Goal: Task Accomplishment & Management: Complete application form

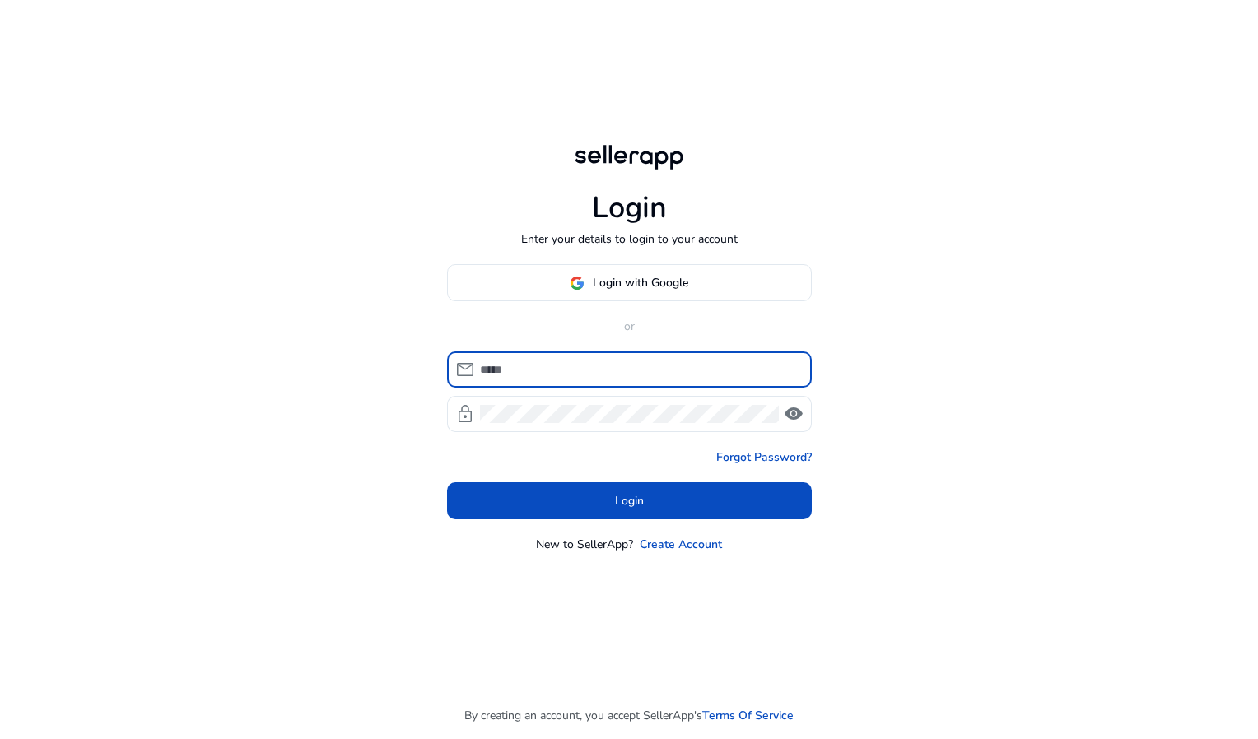
click at [683, 292] on span at bounding box center [629, 283] width 363 height 40
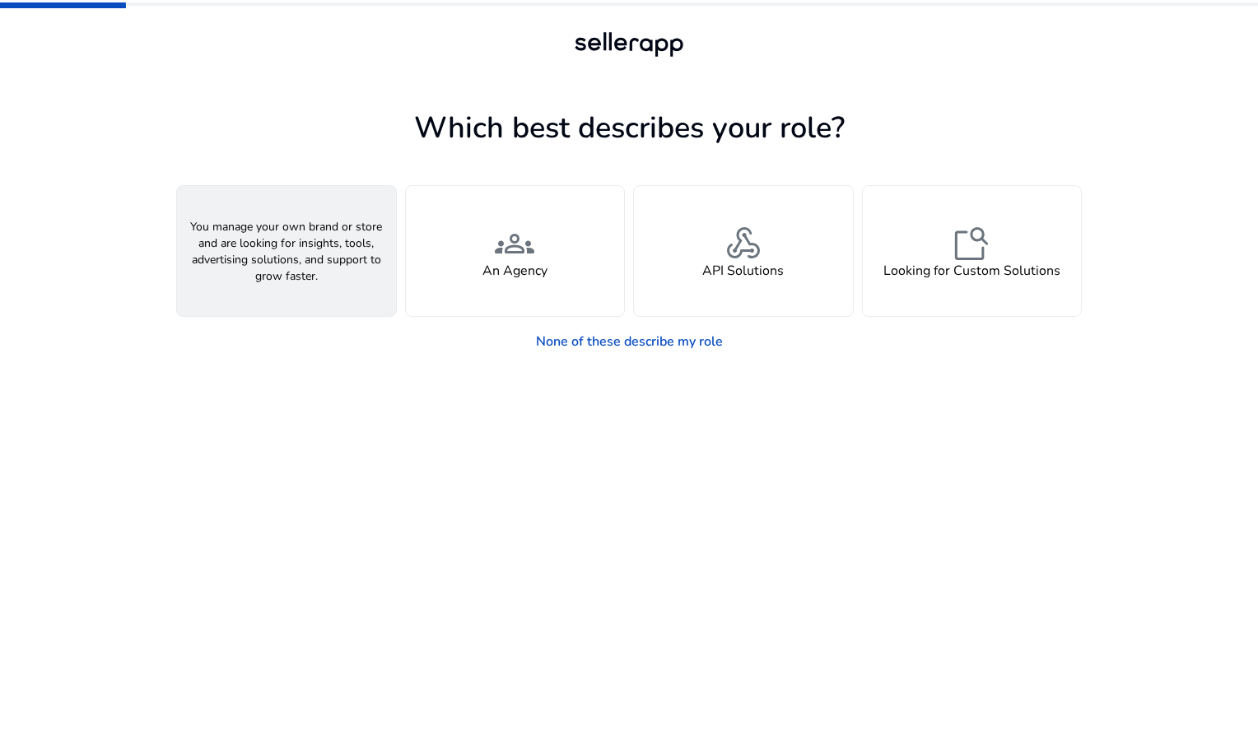
click at [281, 249] on span "person" at bounding box center [287, 244] width 40 height 40
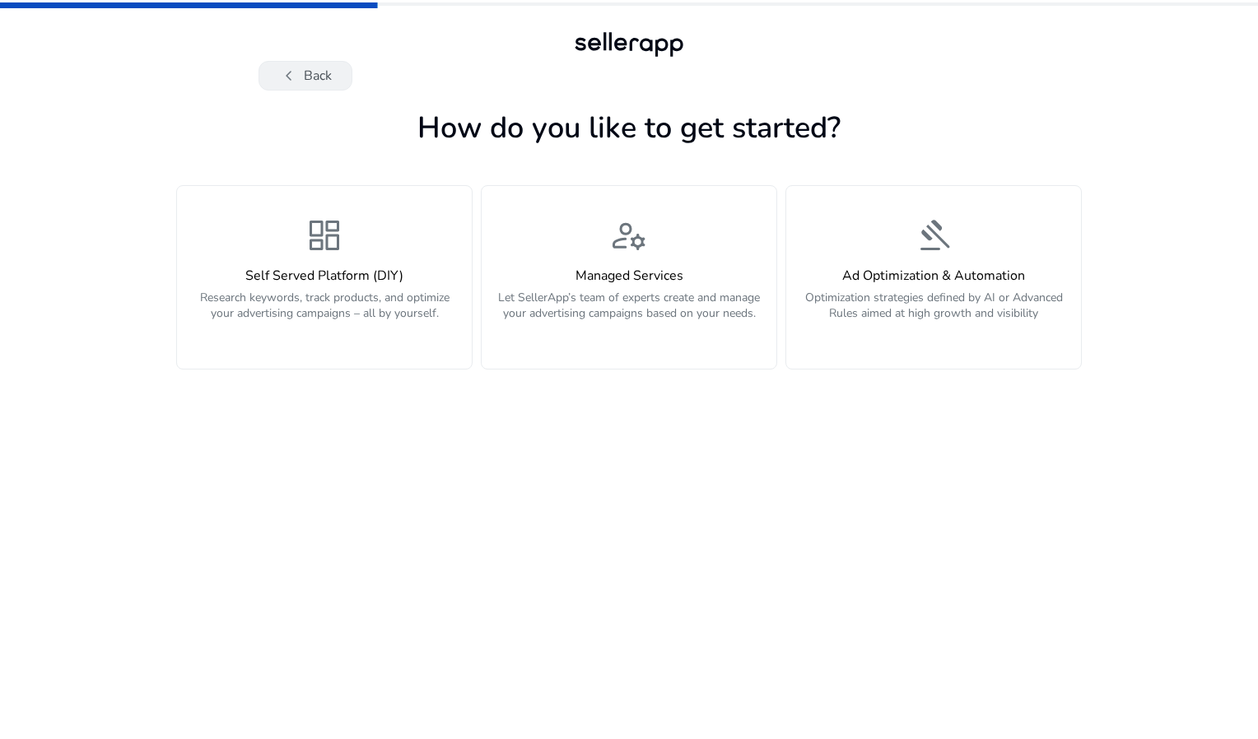
click at [340, 86] on button "chevron_left Back" at bounding box center [306, 76] width 94 height 30
